Goal: Check status: Check status

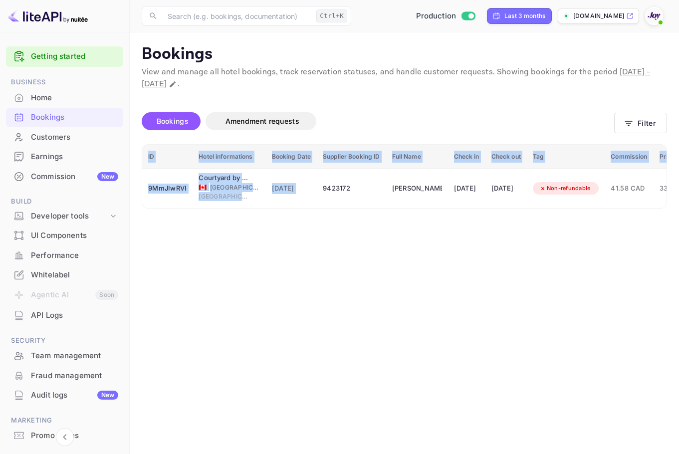
click at [86, 132] on div "Customers" at bounding box center [74, 137] width 87 height 11
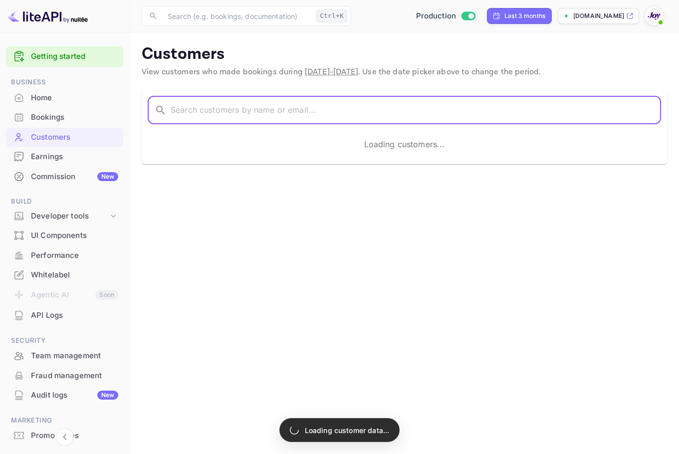
click at [318, 102] on input "text" at bounding box center [416, 110] width 490 height 28
paste input "[PERSON_NAME]"
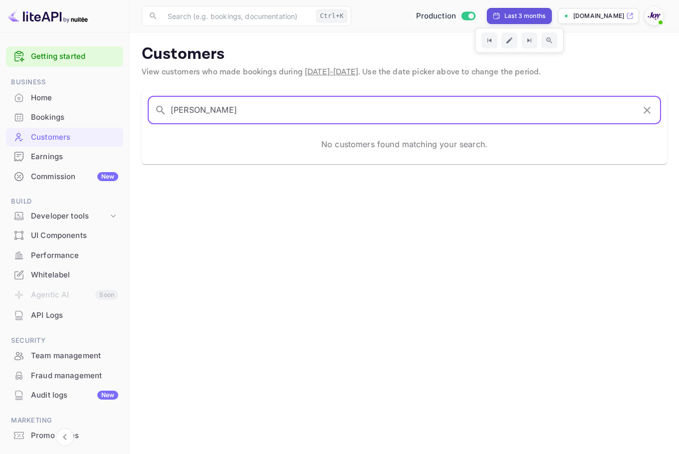
type input "[PERSON_NAME]"
click at [520, 15] on div "Last 3 months" at bounding box center [524, 15] width 41 height 9
select select "6"
select select "2025"
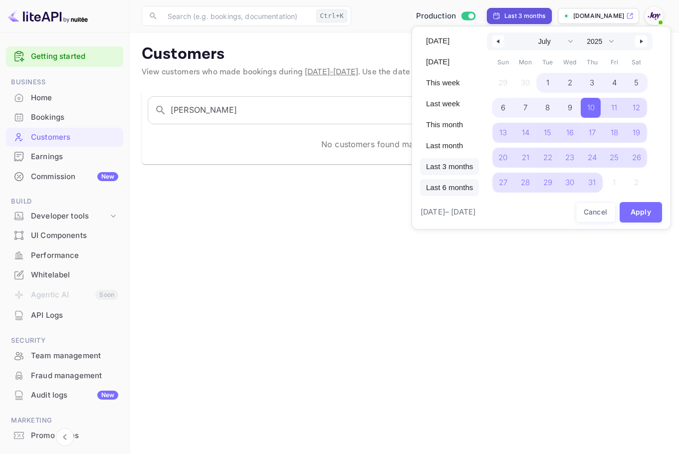
click at [453, 185] on span "Last 6 months" at bounding box center [449, 187] width 59 height 17
select select "3"
